Goal: Information Seeking & Learning: Learn about a topic

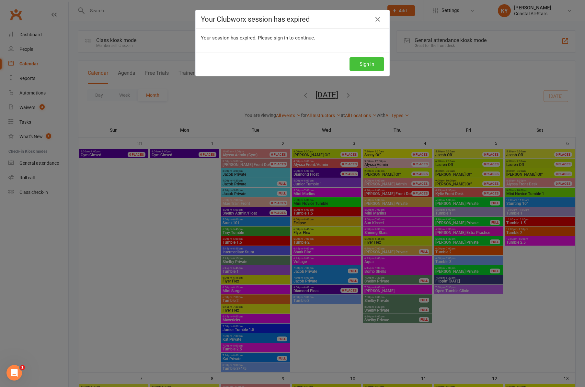
click at [361, 65] on button "Sign In" at bounding box center [366, 64] width 35 height 14
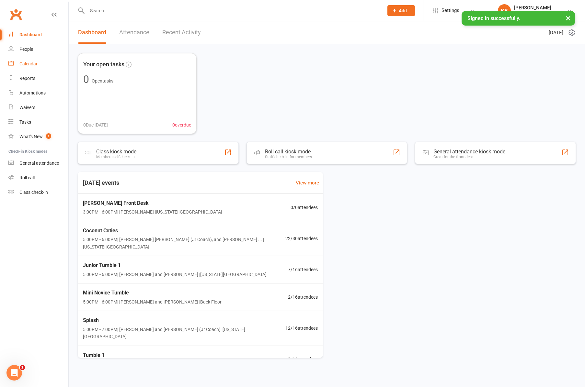
click at [23, 64] on div "Calendar" at bounding box center [28, 63] width 18 height 5
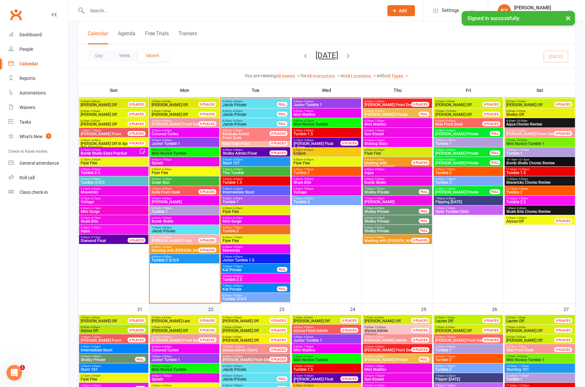
scroll to position [450, 0]
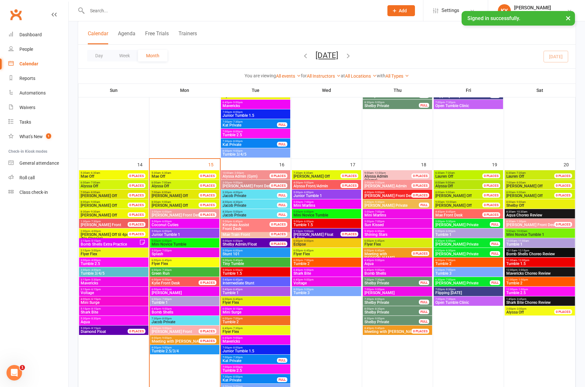
click at [104, 260] on span "3:00pm - 4:00pm" at bounding box center [113, 260] width 67 height 3
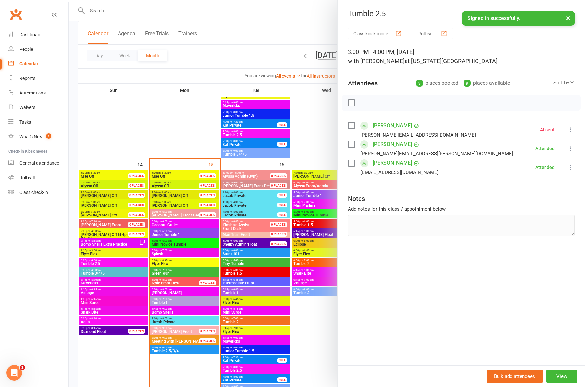
click at [567, 18] on button "×" at bounding box center [568, 18] width 12 height 14
click at [574, 12] on icon "button" at bounding box center [570, 13] width 7 height 4
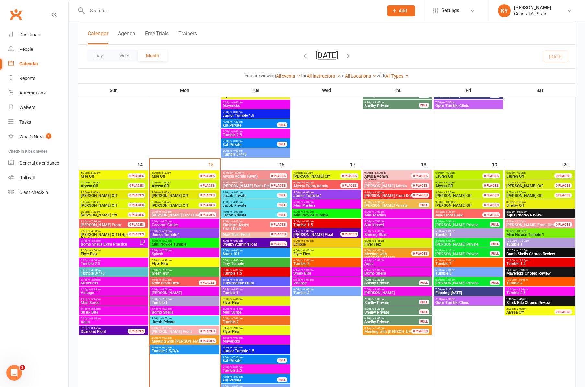
click at [100, 274] on span "Tumble 3/4/5" at bounding box center [113, 274] width 67 height 4
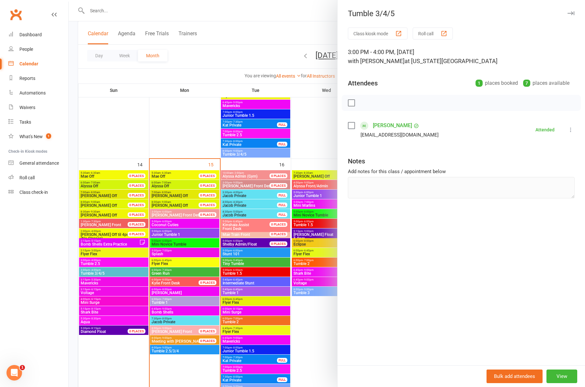
click at [573, 13] on icon "button" at bounding box center [570, 13] width 7 height 4
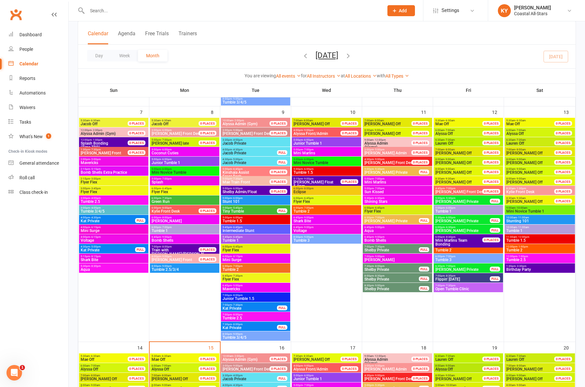
scroll to position [267, 0]
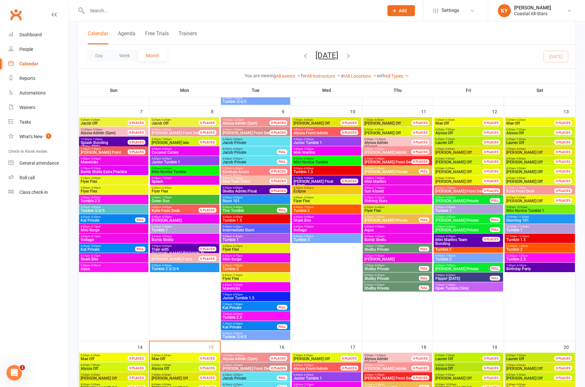
click at [335, 57] on button "[DATE]" at bounding box center [326, 55] width 23 height 9
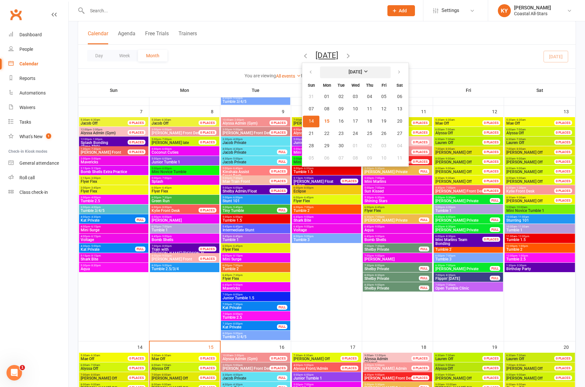
click at [349, 72] on strong "[DATE]" at bounding box center [355, 72] width 14 height 5
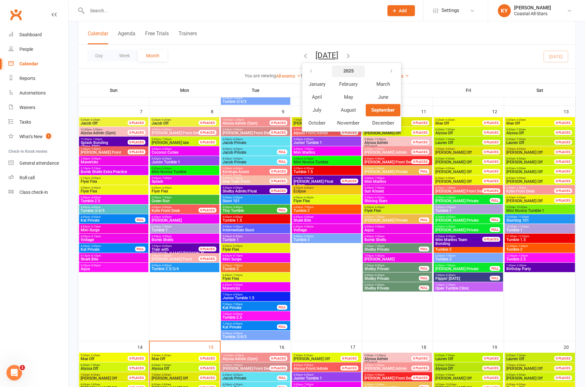
click at [343, 69] on strong "2025" at bounding box center [348, 71] width 10 height 5
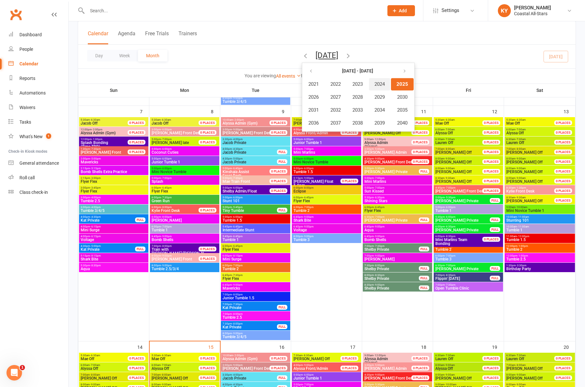
click at [374, 83] on span "2024" at bounding box center [379, 84] width 10 height 6
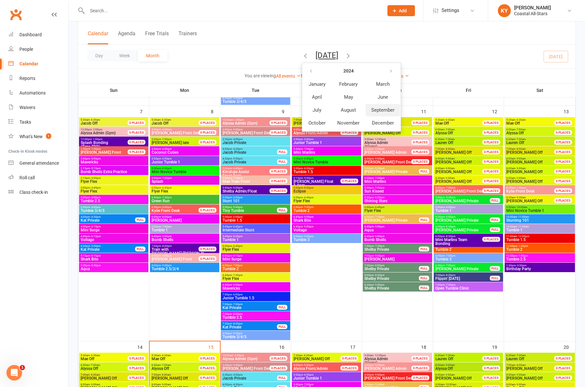
click at [371, 110] on span "September" at bounding box center [382, 110] width 23 height 6
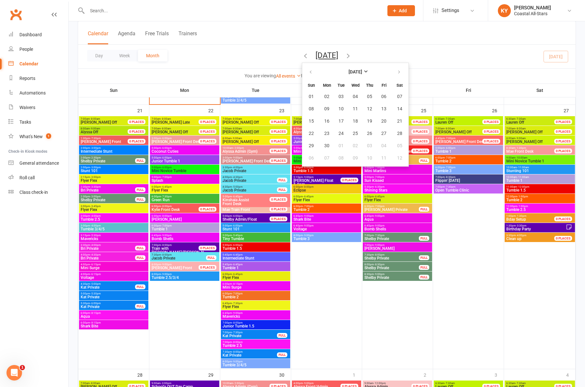
scroll to position [741, 0]
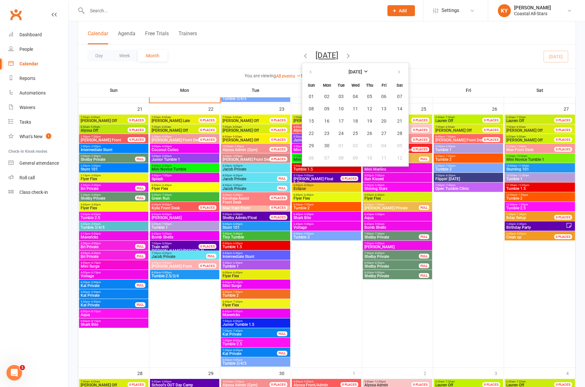
click at [103, 215] on span "3:00pm - 4:00pm" at bounding box center [113, 214] width 67 height 3
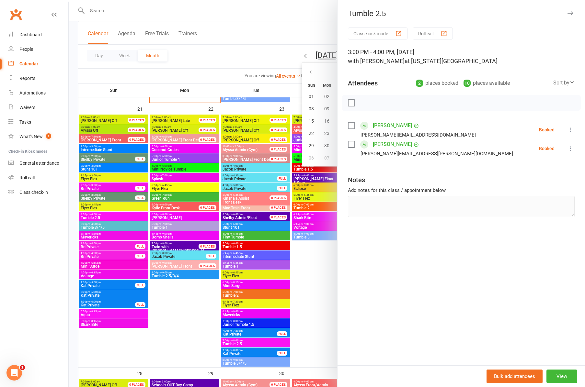
click at [102, 228] on div at bounding box center [327, 193] width 516 height 387
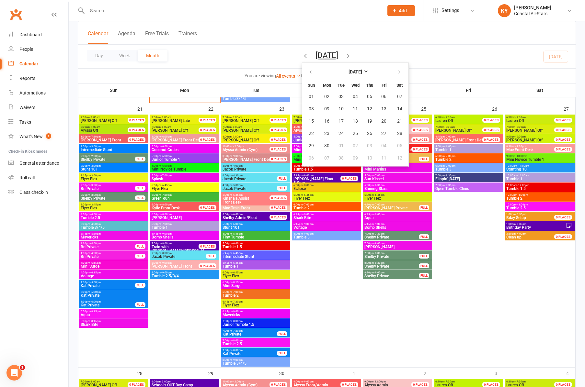
click at [102, 227] on span "Tumble 3/4/5" at bounding box center [113, 228] width 67 height 4
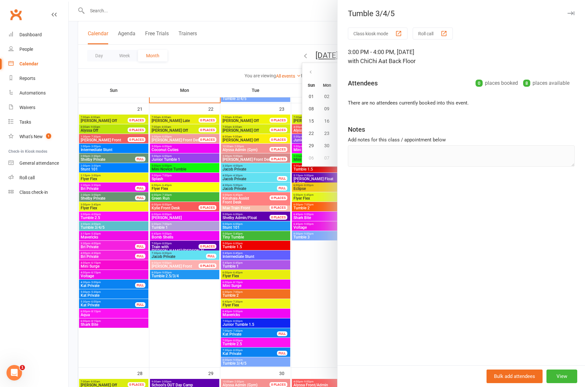
click at [569, 13] on icon "button" at bounding box center [570, 13] width 7 height 4
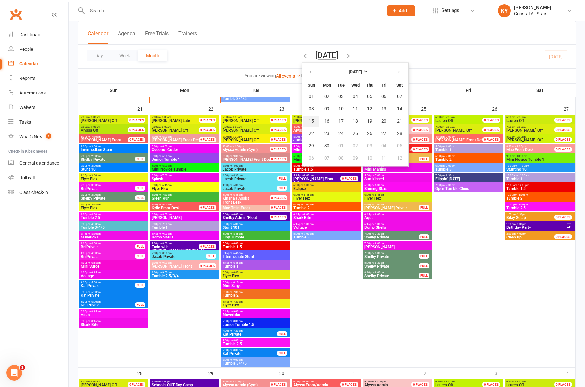
click at [309, 121] on span "15" at bounding box center [311, 121] width 5 height 5
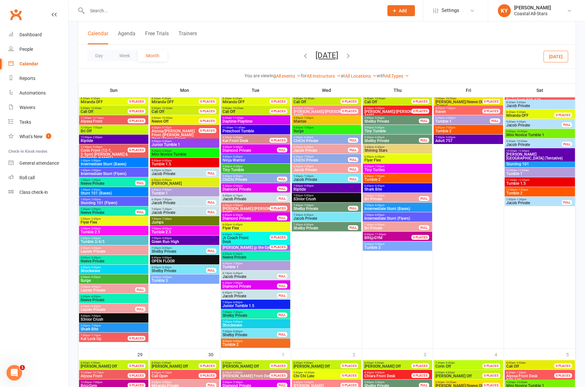
scroll to position [837, 0]
click at [102, 230] on span "Tumble 2.5" at bounding box center [113, 232] width 67 height 4
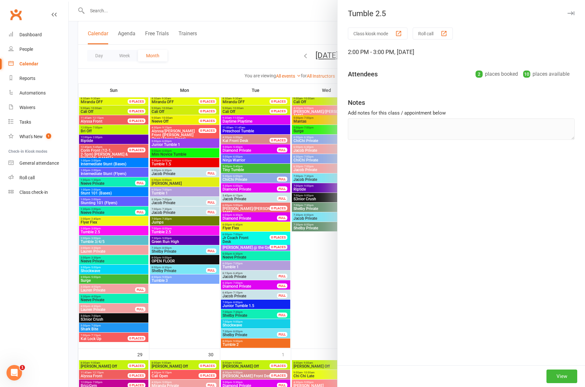
scroll to position [837, 0]
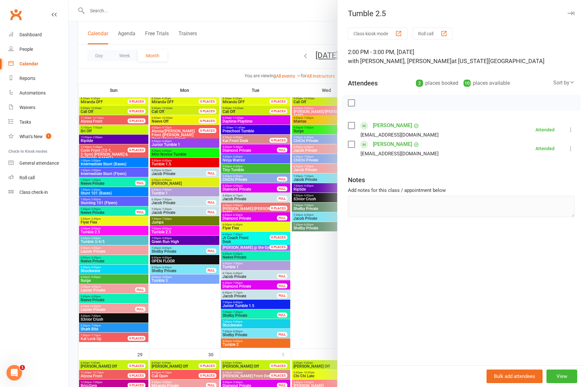
click at [98, 240] on div at bounding box center [327, 193] width 516 height 387
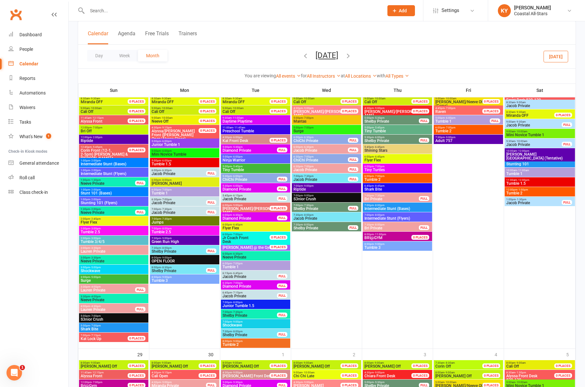
click at [98, 240] on span "Tumble 3/4/5" at bounding box center [113, 242] width 67 height 4
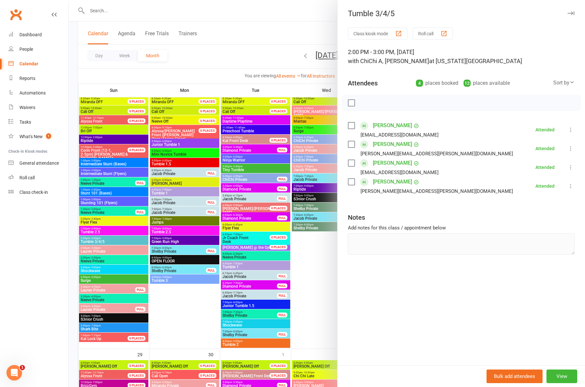
click at [569, 13] on icon "button" at bounding box center [570, 13] width 7 height 4
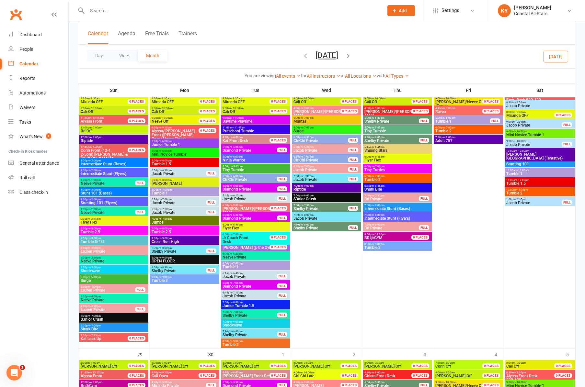
click at [561, 56] on button "[DATE]" at bounding box center [555, 57] width 25 height 12
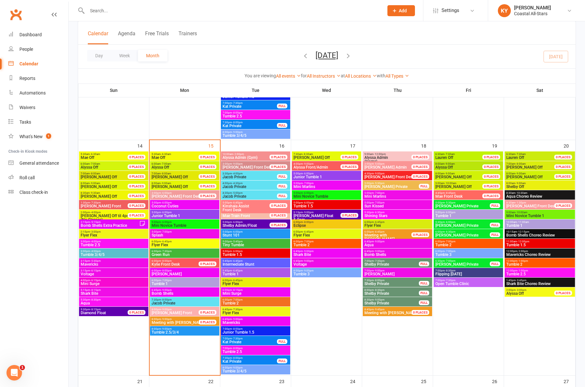
scroll to position [469, 0]
